Goal: Information Seeking & Learning: Learn about a topic

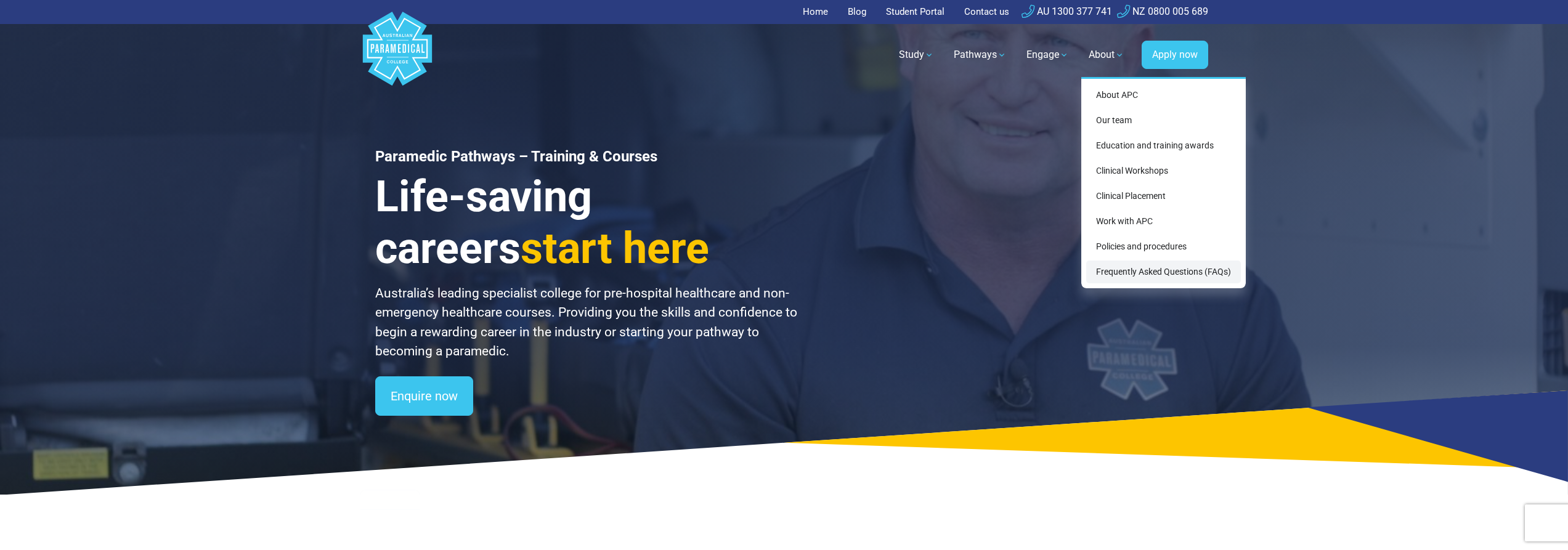
click at [1140, 270] on link "Frequently Asked Questions (FAQs)" at bounding box center [1163, 272] width 155 height 23
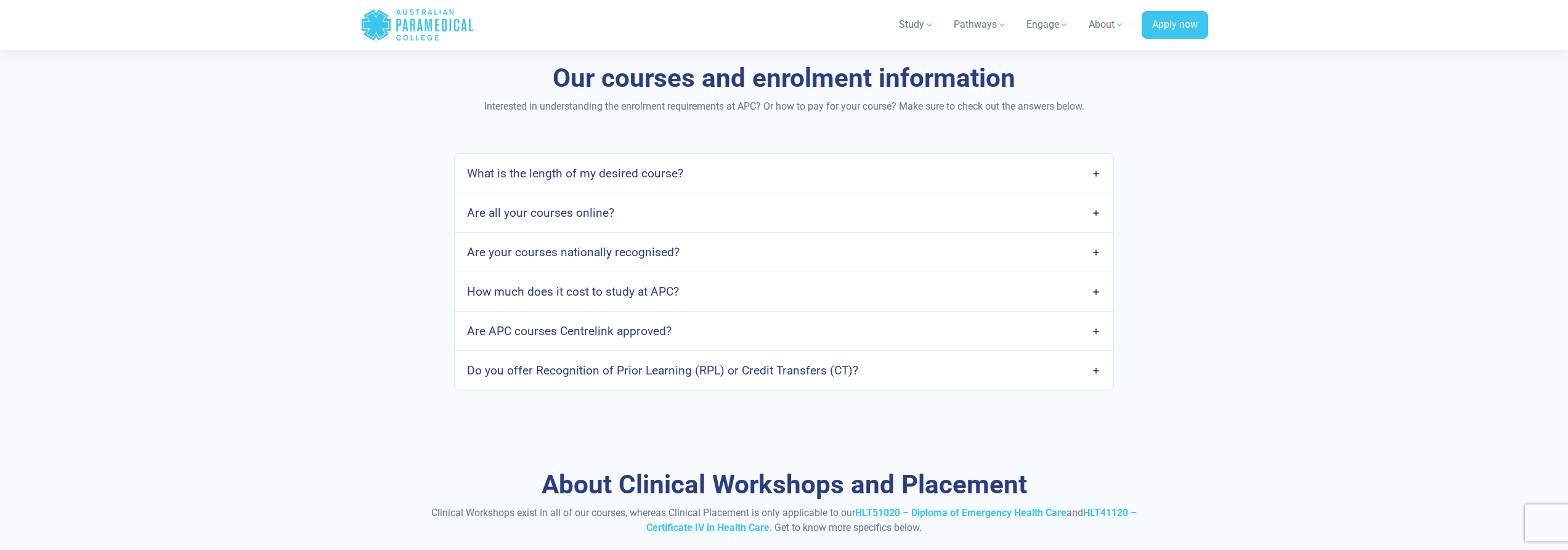
scroll to position [986, 0]
click at [609, 285] on h4 "How much does it cost to study at APC?" at bounding box center [573, 290] width 212 height 14
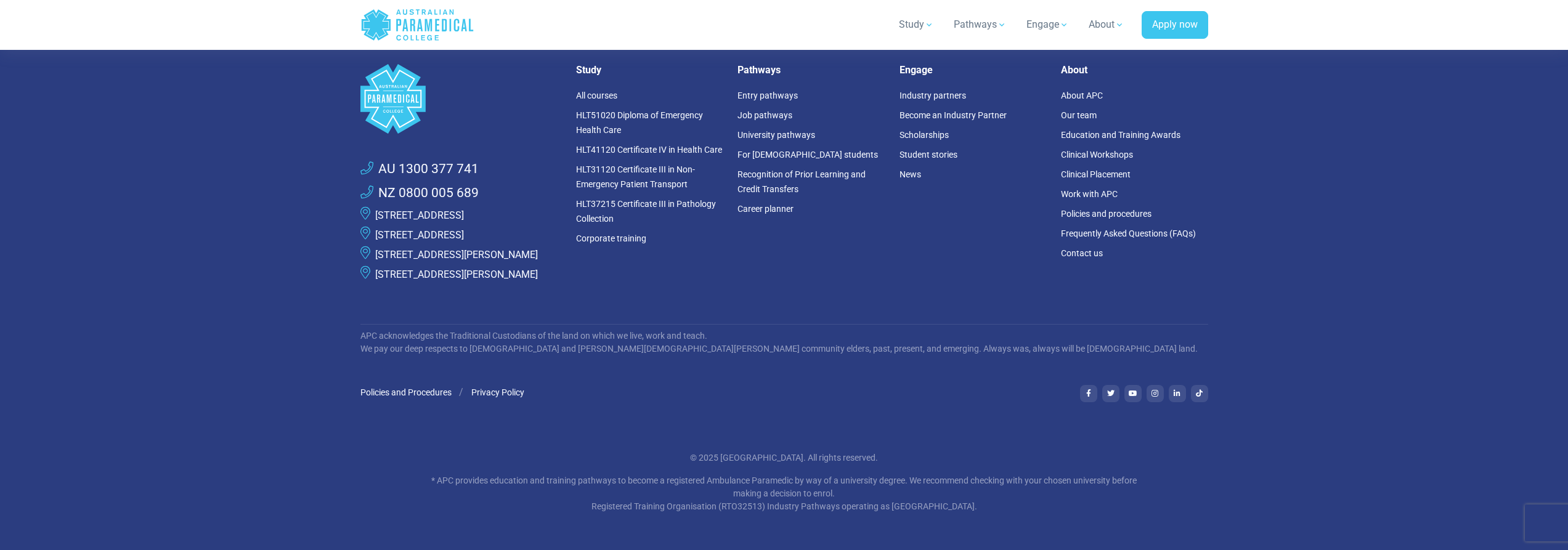
scroll to position [3268, 0]
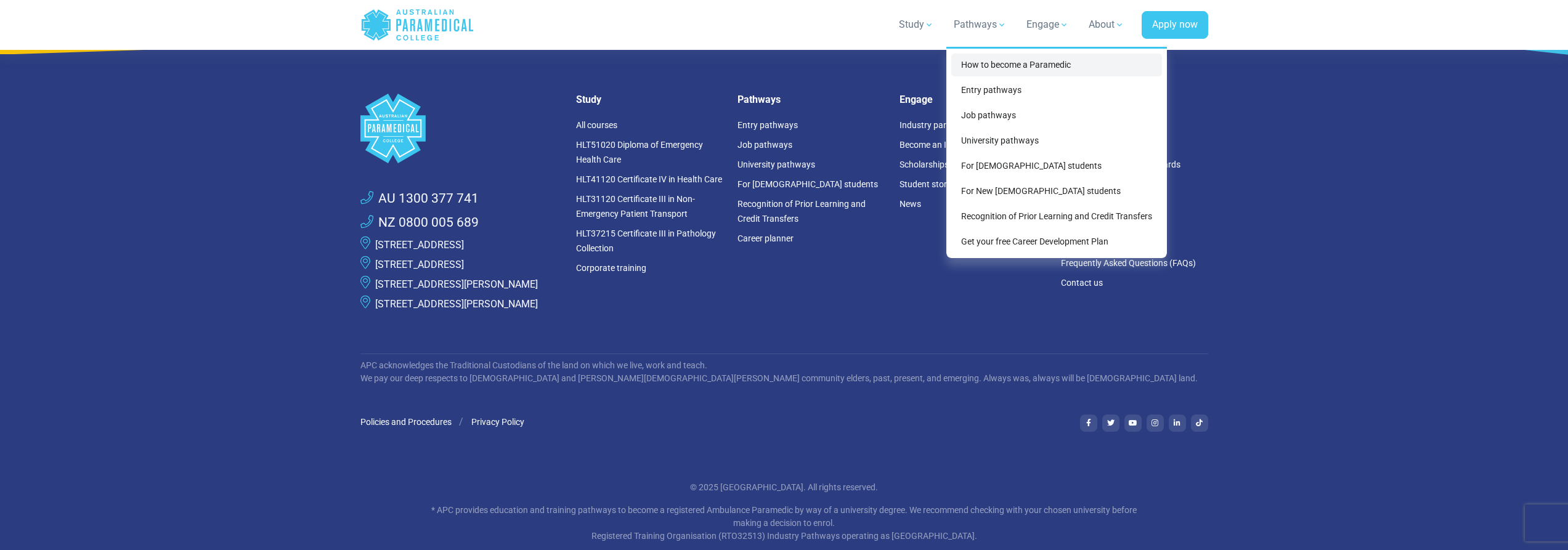
click at [979, 64] on link "How to become a Paramedic" at bounding box center [1057, 64] width 211 height 23
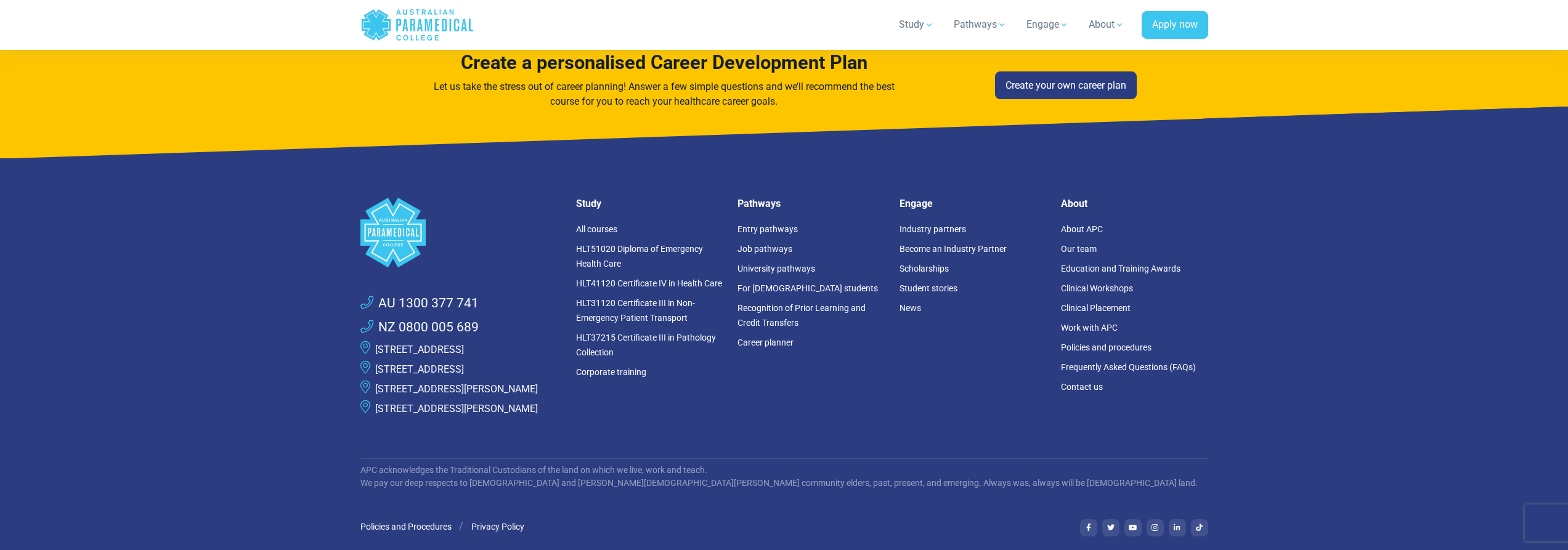
scroll to position [4066, 0]
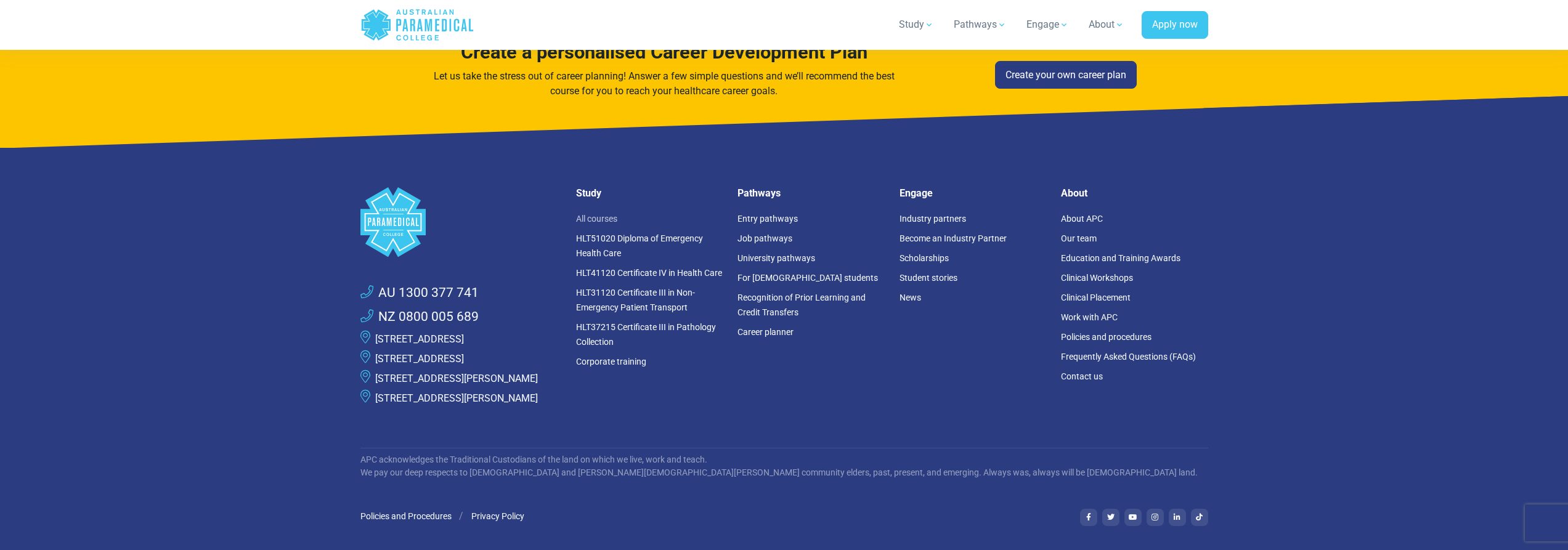
click at [599, 214] on link "All courses" at bounding box center [596, 218] width 41 height 10
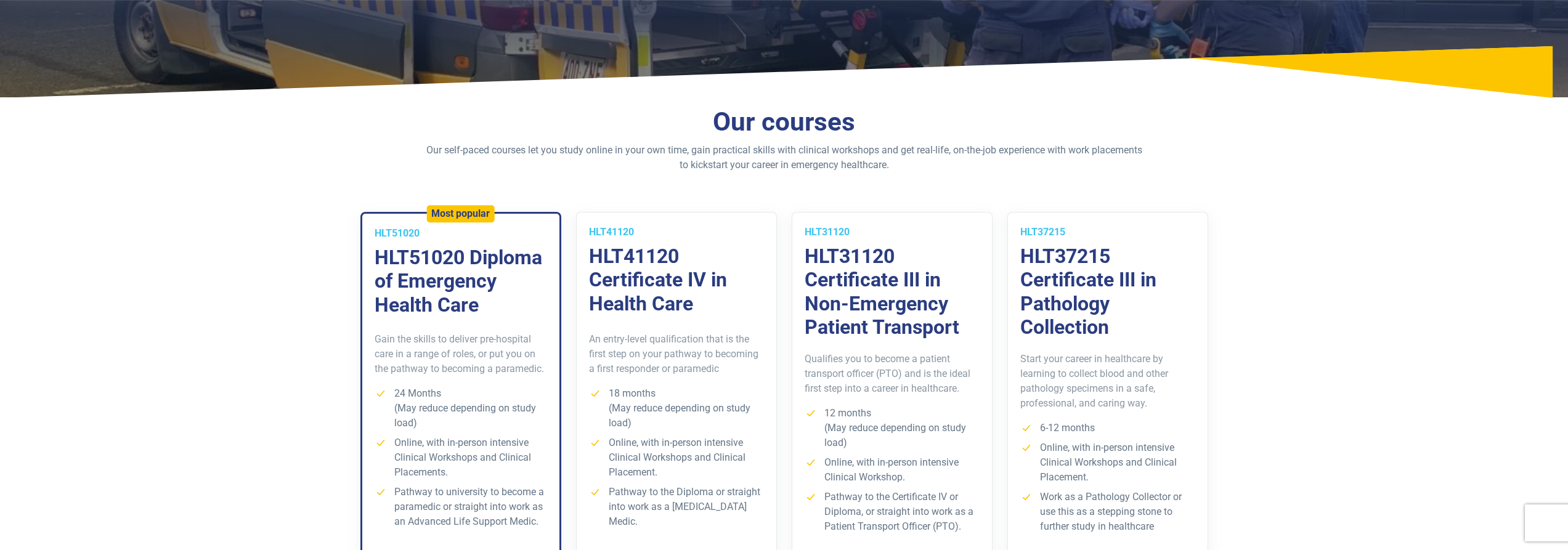
scroll to position [185, 0]
